Goal: Navigation & Orientation: Understand site structure

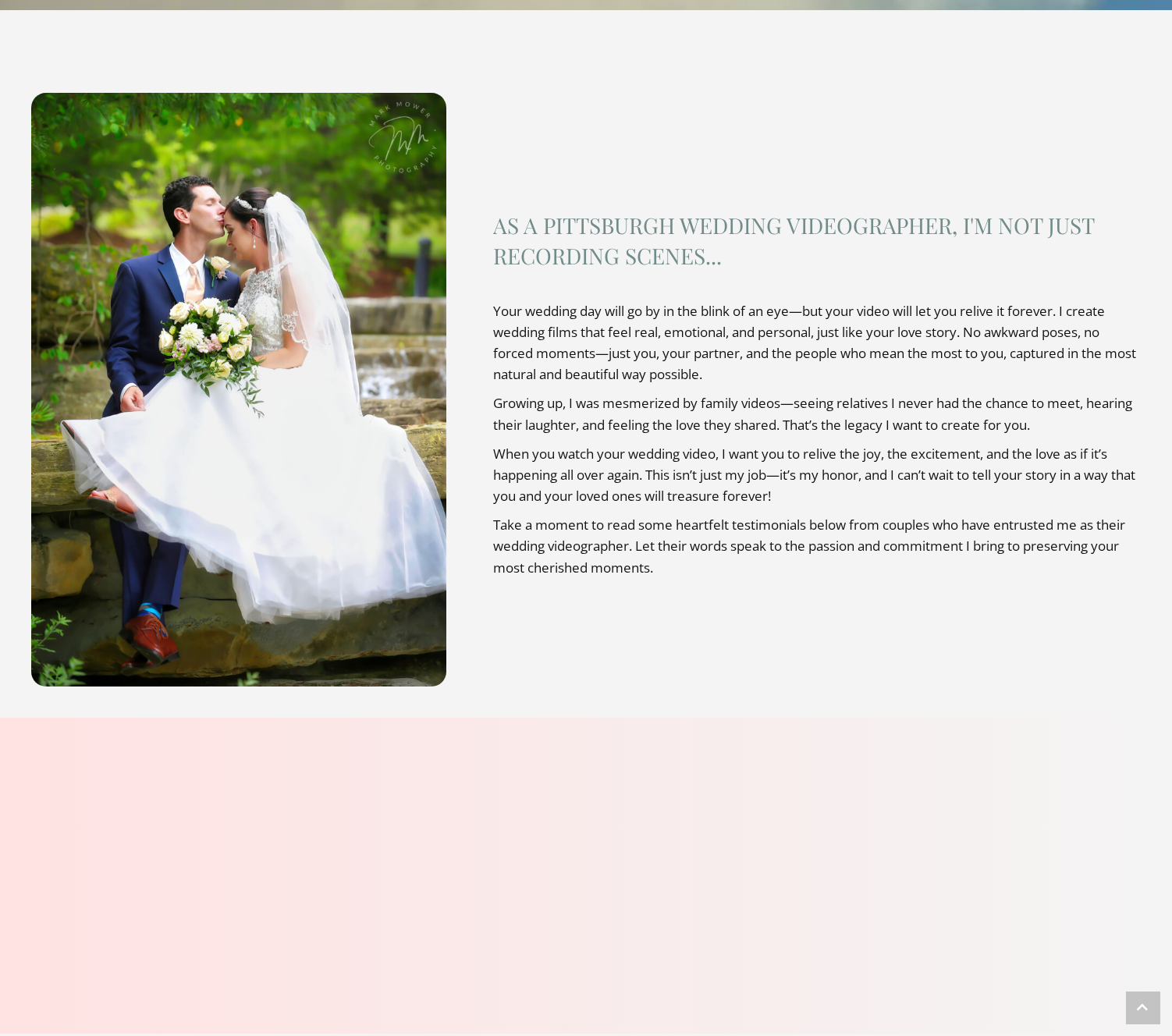
scroll to position [965, 0]
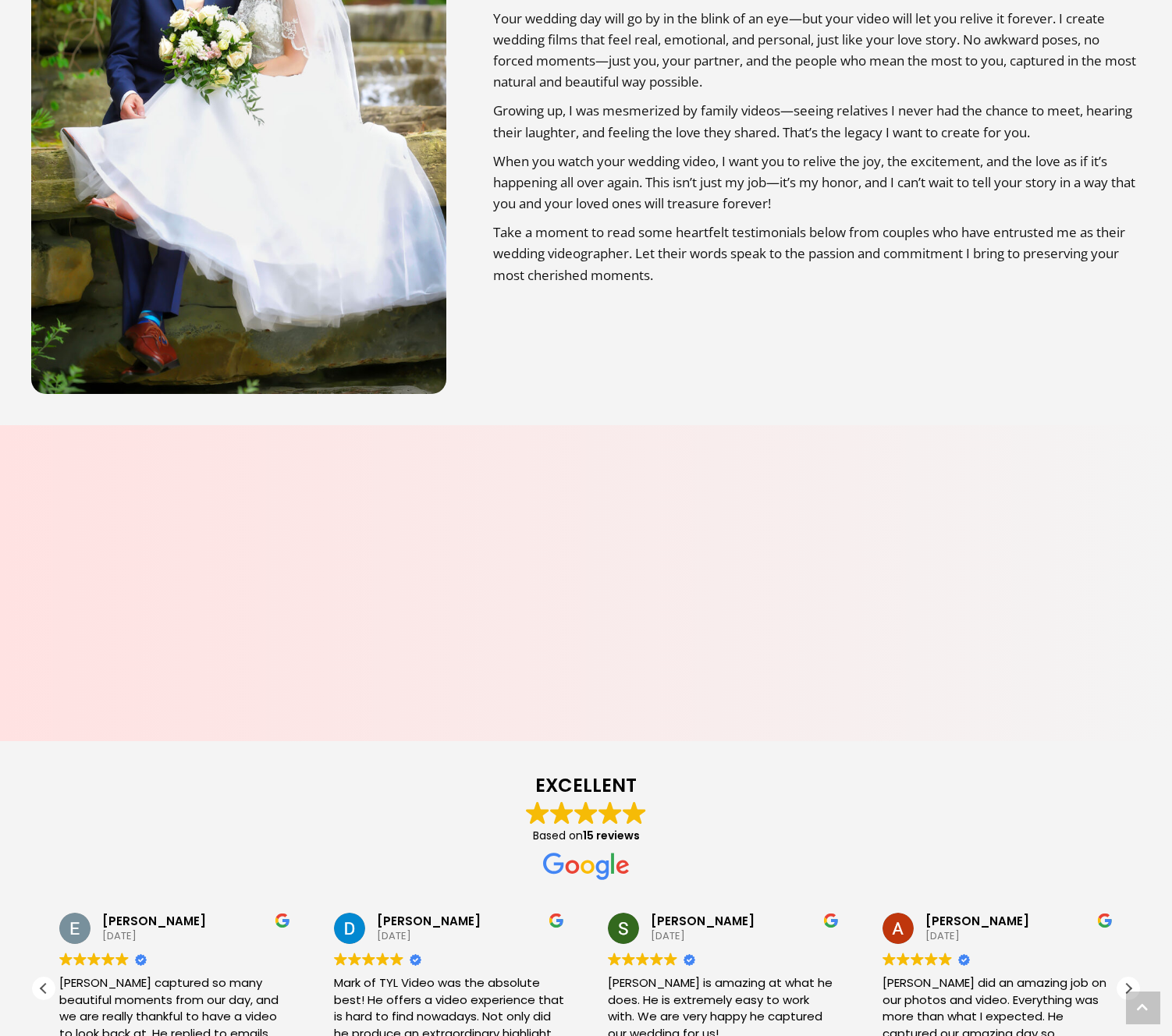
scroll to position [1251, 0]
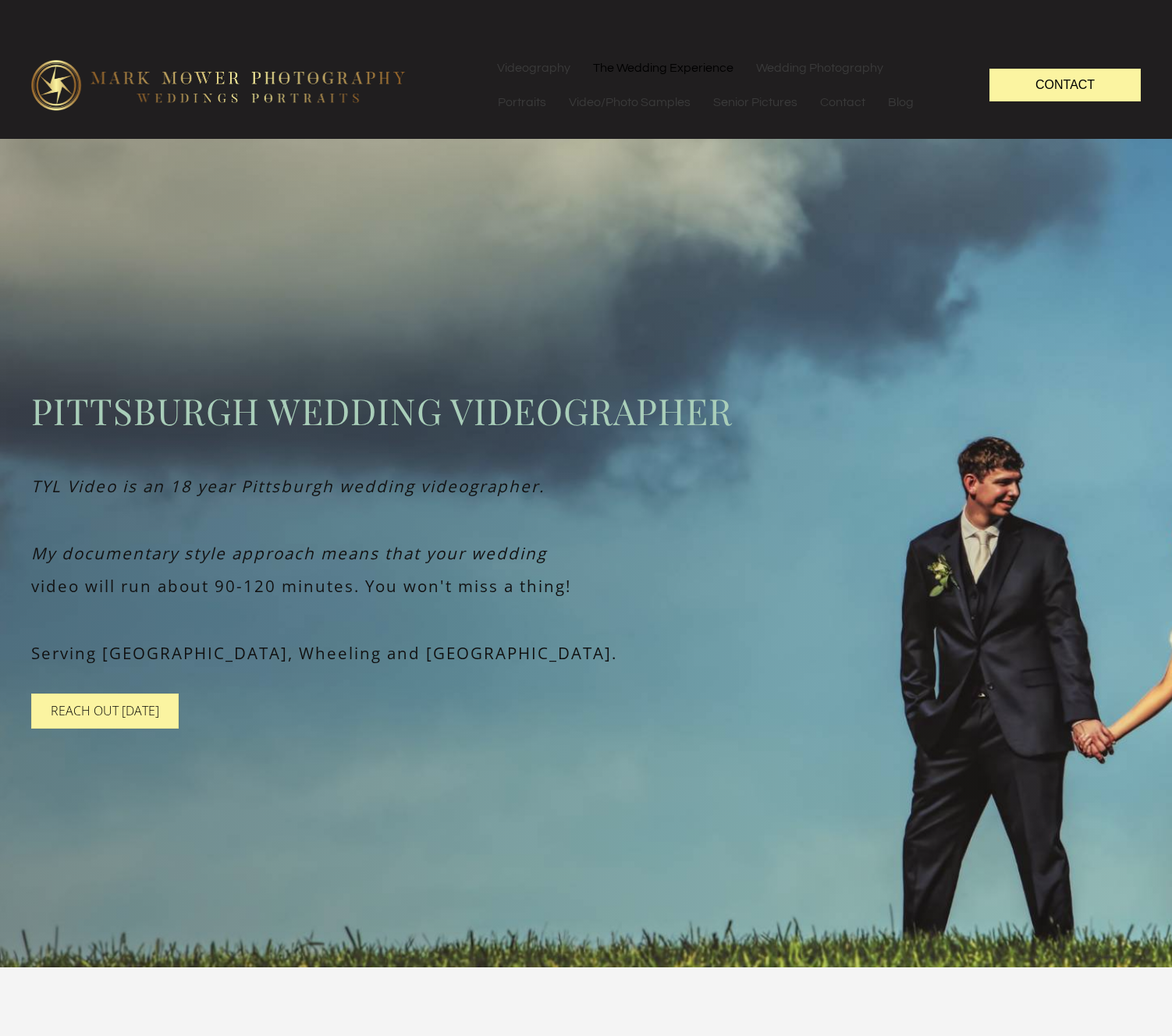
click at [638, 71] on link "The Wedding Experience" at bounding box center [663, 68] width 162 height 35
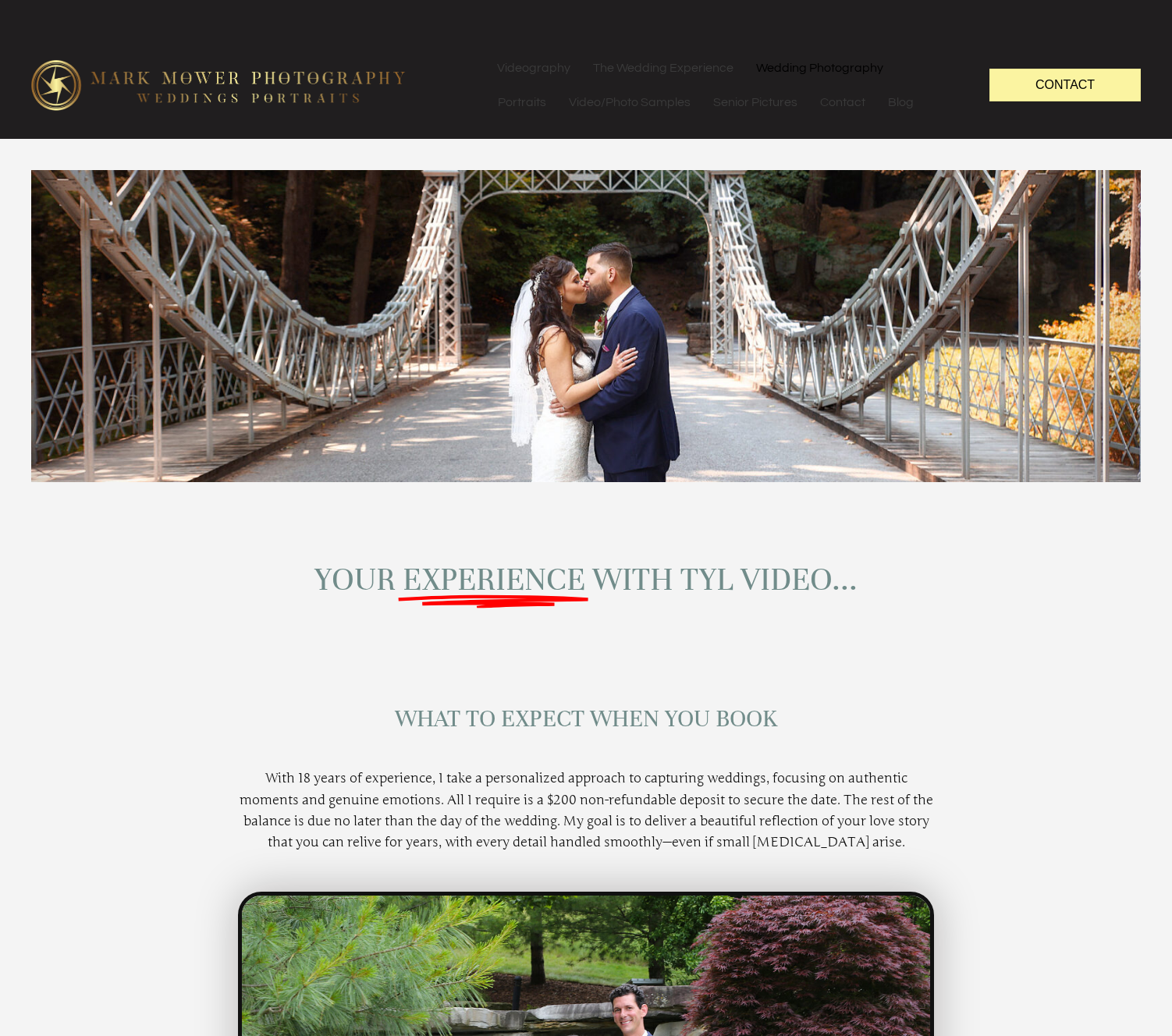
click at [776, 69] on link "Wedding Photography" at bounding box center [819, 68] width 149 height 35
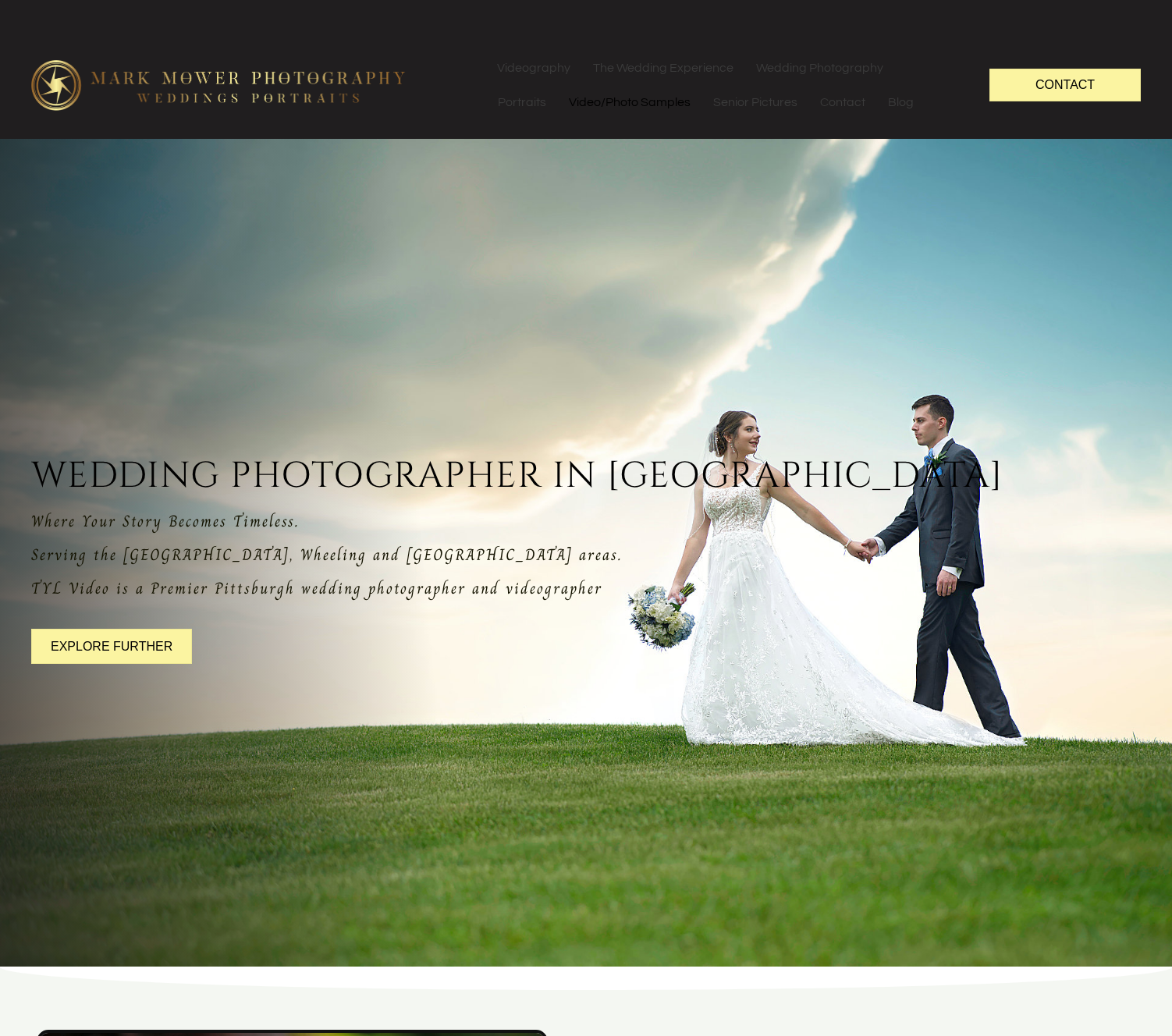
click at [616, 107] on link "Video/Photo Samples" at bounding box center [630, 102] width 144 height 35
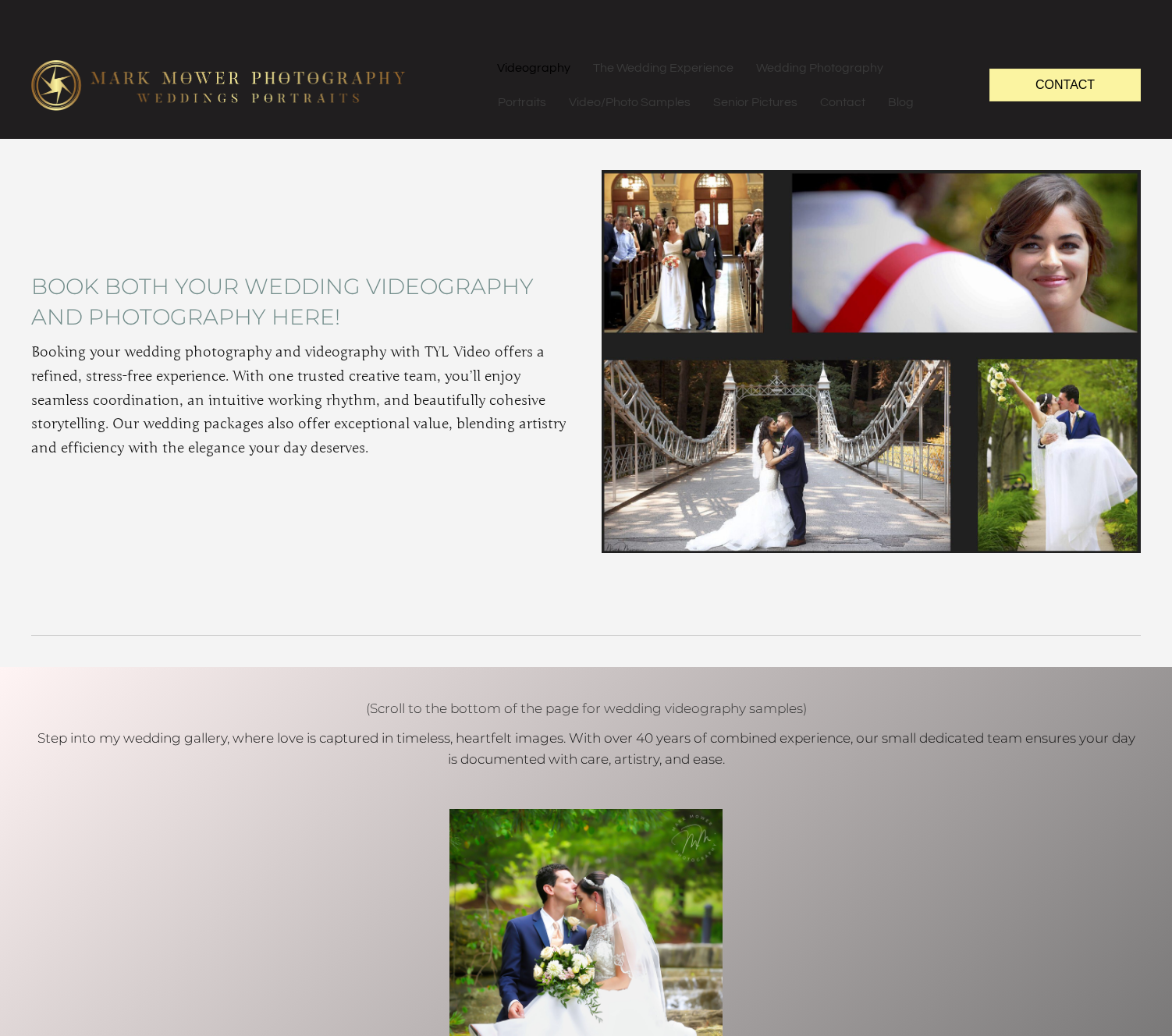
click at [539, 67] on link "Videography" at bounding box center [534, 68] width 95 height 35
